Goal: Task Accomplishment & Management: Use online tool/utility

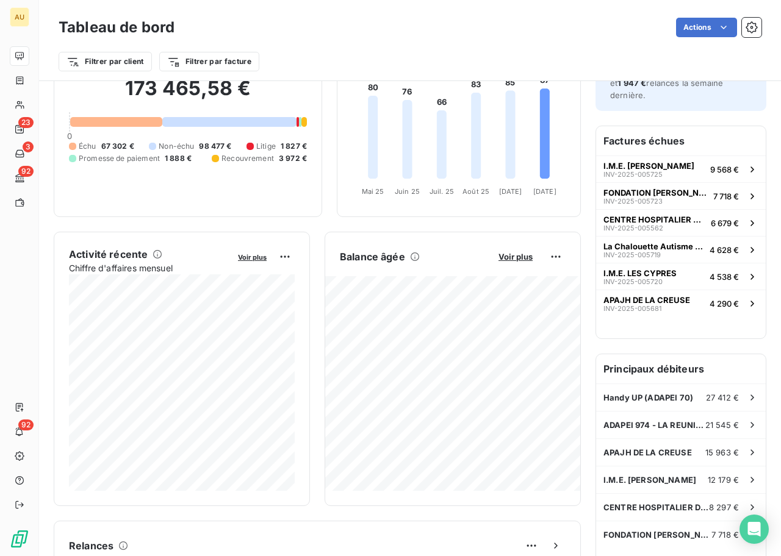
scroll to position [85, 0]
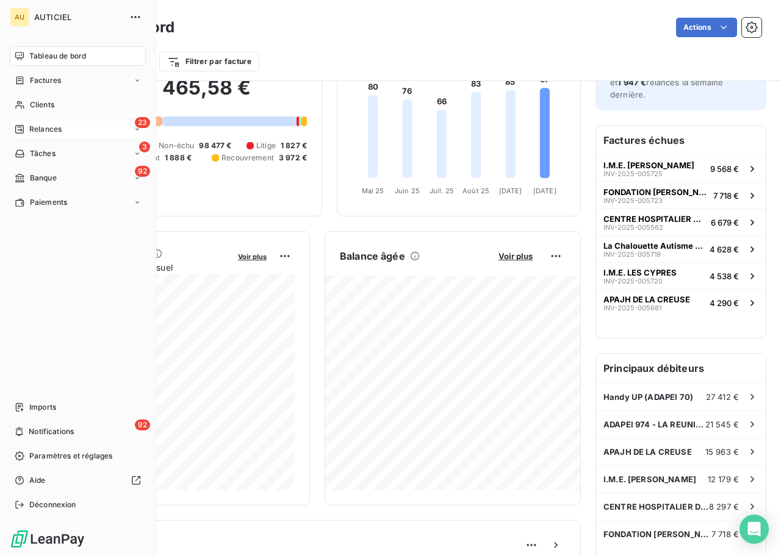
click at [49, 125] on span "Relances" at bounding box center [45, 129] width 32 height 11
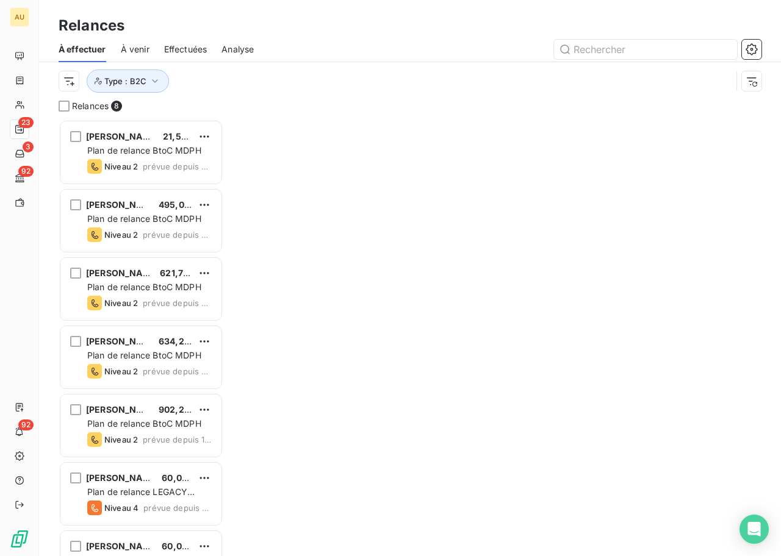
scroll to position [437, 165]
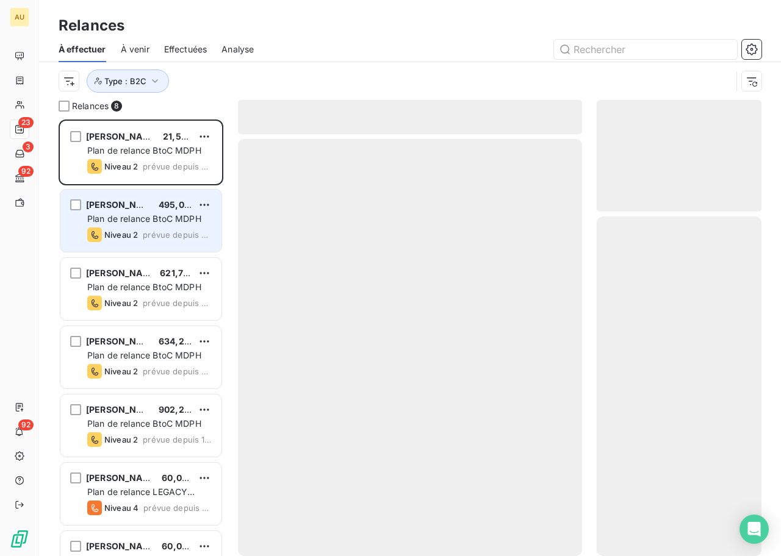
click at [135, 228] on div "Niveau 2" at bounding box center [112, 235] width 51 height 15
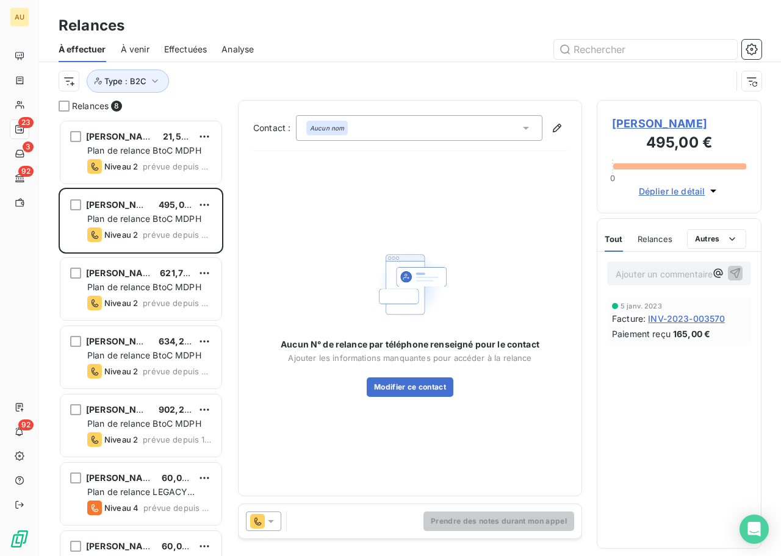
click at [262, 516] on icon at bounding box center [257, 521] width 15 height 15
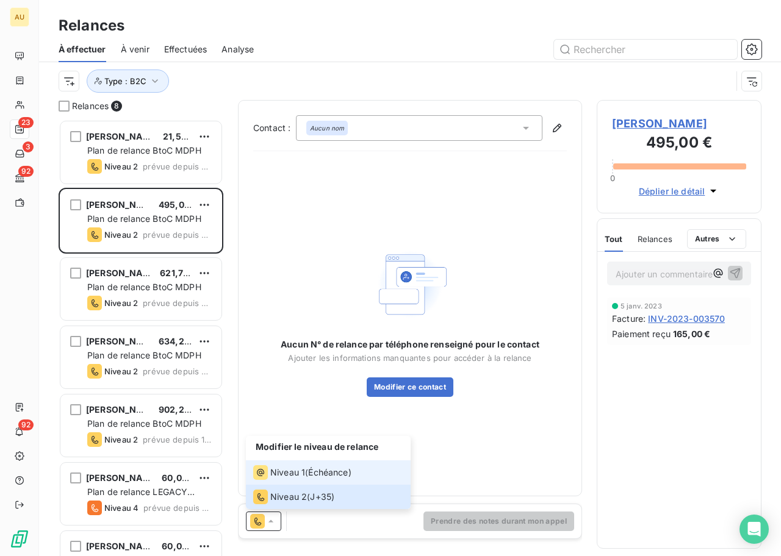
click at [285, 467] on span "Niveau 1" at bounding box center [287, 473] width 35 height 12
